Goal: Find specific page/section: Find specific page/section

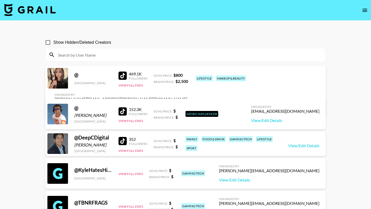
click at [31, 16] on link at bounding box center [30, 10] width 52 height 13
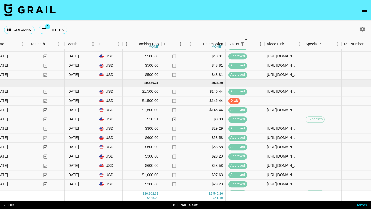
scroll to position [244, 294]
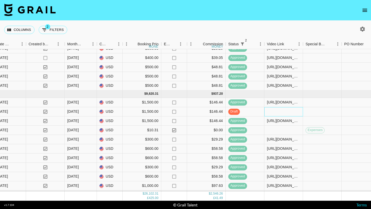
click at [276, 112] on div at bounding box center [284, 111] width 39 height 9
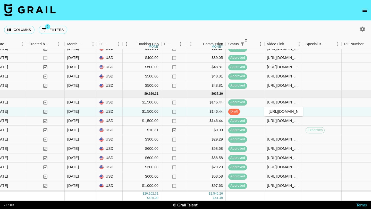
scroll to position [0, 200]
type input "[URL][DOMAIN_NAME]"
click at [318, 116] on div at bounding box center [322, 111] width 39 height 9
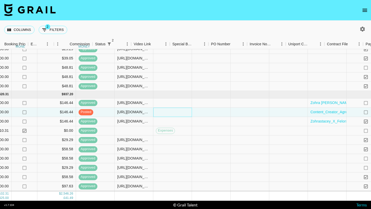
scroll to position [244, 556]
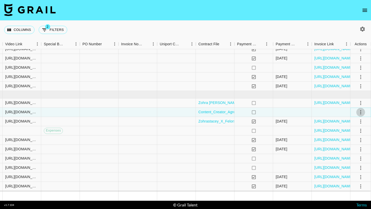
click at [363, 113] on icon "select merge strategy" at bounding box center [361, 112] width 6 height 6
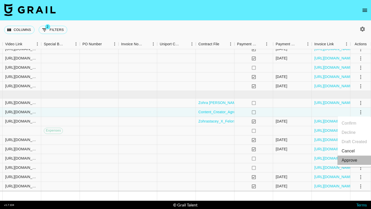
click at [355, 160] on div "Approve" at bounding box center [350, 161] width 16 height 6
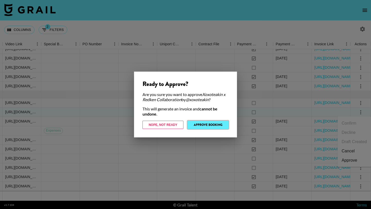
click at [214, 125] on button "Approve Booking" at bounding box center [208, 125] width 41 height 8
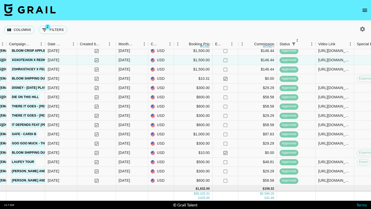
scroll to position [316, 242]
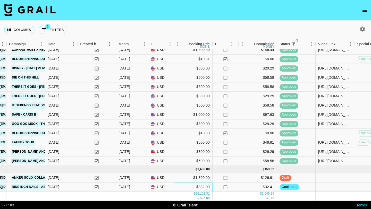
click at [193, 187] on div "$332.00" at bounding box center [193, 187] width 39 height 9
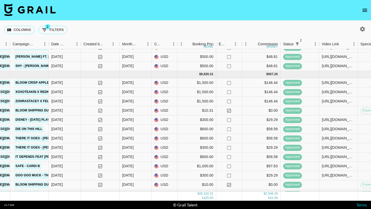
scroll to position [261, 239]
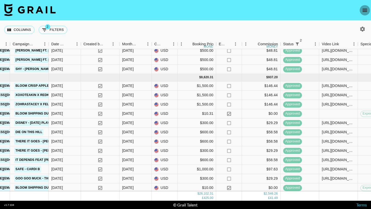
click at [365, 9] on icon "open drawer" at bounding box center [365, 10] width 6 height 6
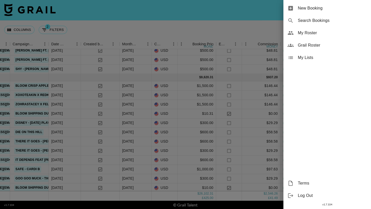
click at [317, 44] on span "Grail Roster" at bounding box center [332, 45] width 69 height 6
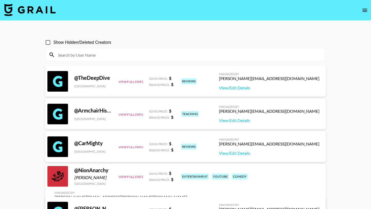
click at [222, 55] on input at bounding box center [189, 55] width 268 height 8
paste input "missprettygirl"
type input "missprettygirl"
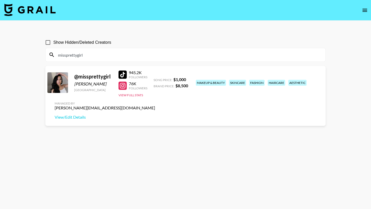
click at [222, 55] on input "missprettygirl" at bounding box center [189, 55] width 268 height 8
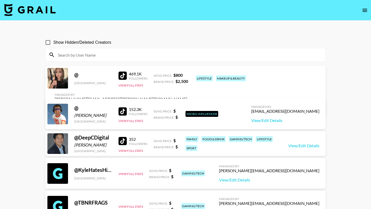
click at [157, 56] on input at bounding box center [189, 55] width 268 height 8
paste input "lexijxhnson"
type input "lexijxhnson"
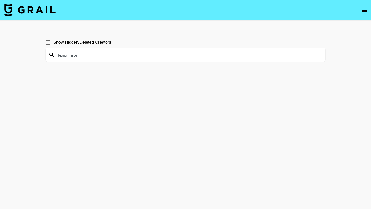
click at [157, 56] on input "lexijxhnson" at bounding box center [189, 55] width 268 height 8
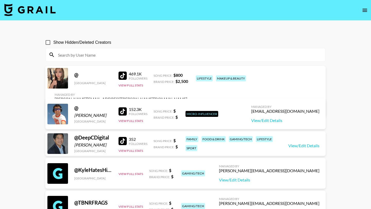
click at [168, 54] on input at bounding box center [189, 55] width 268 height 8
paste input "emmilllyy"
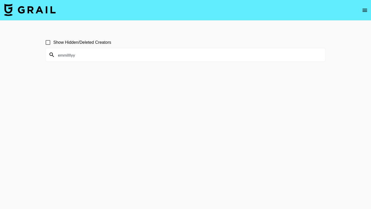
type input "emmilllyy"
